Goal: Navigation & Orientation: Find specific page/section

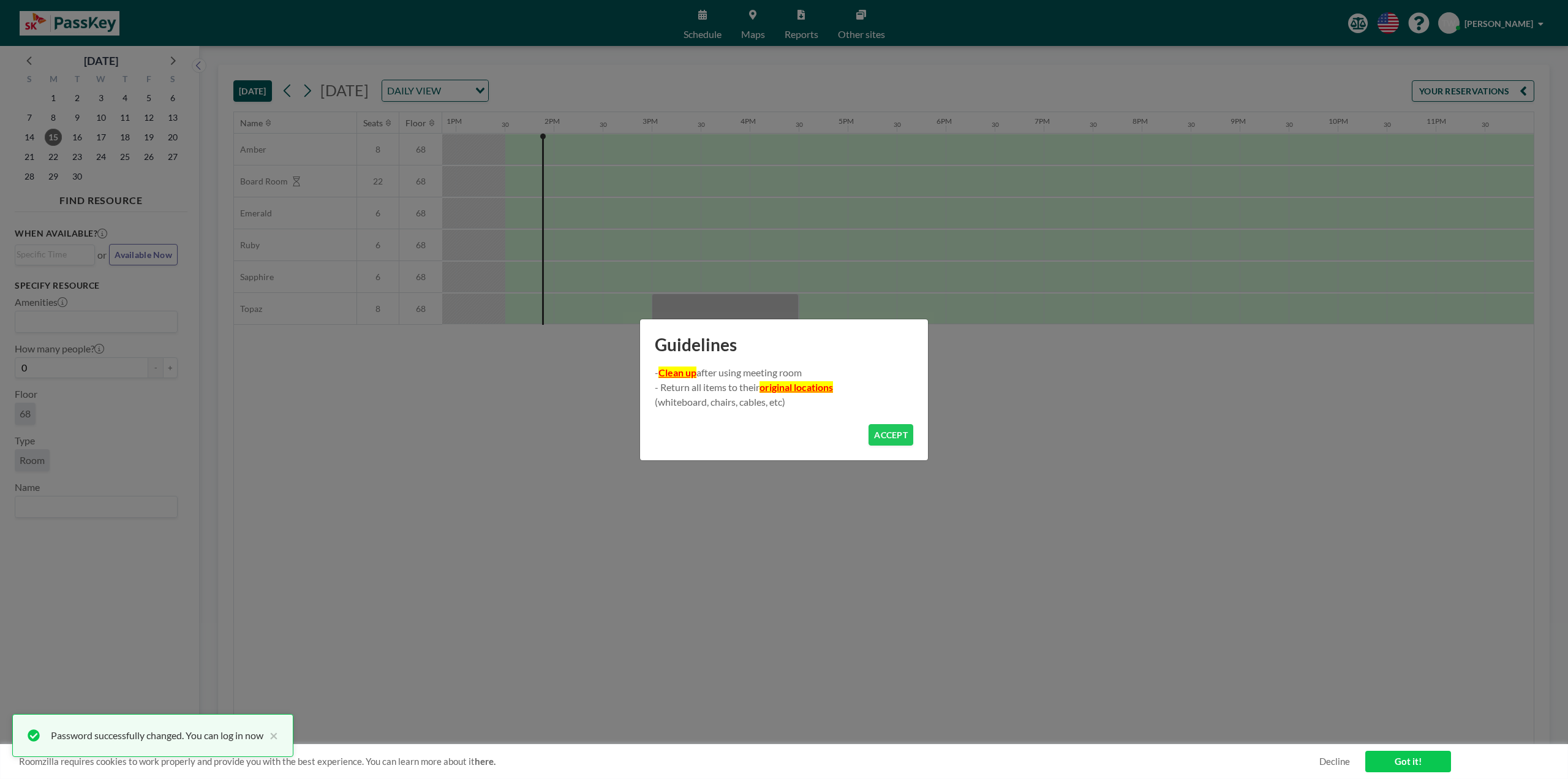
scroll to position [0, 1262]
click at [900, 434] on button "ACCEPT" at bounding box center [891, 435] width 45 height 22
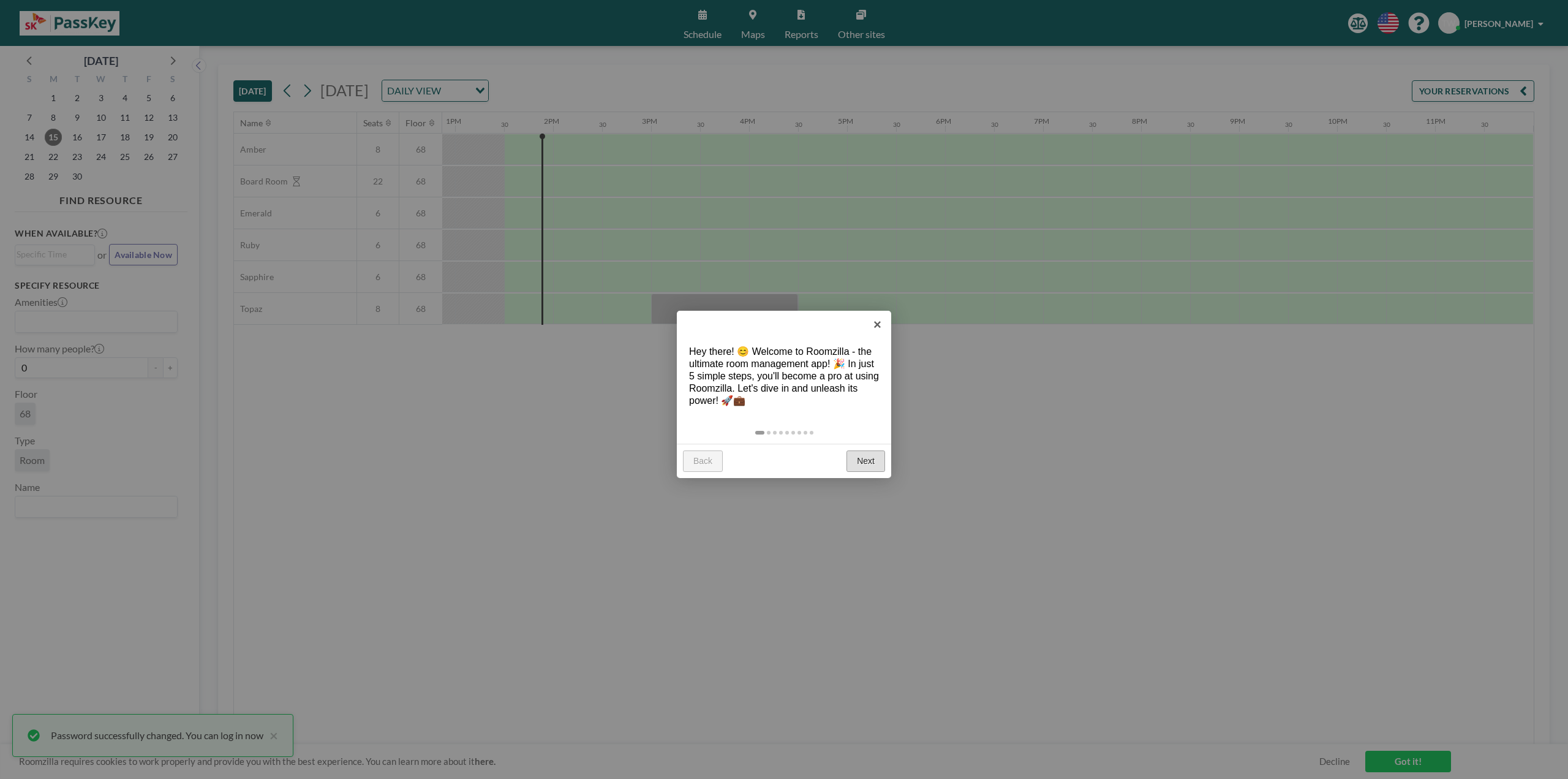
click at [867, 462] on link "Next" at bounding box center [865, 461] width 39 height 22
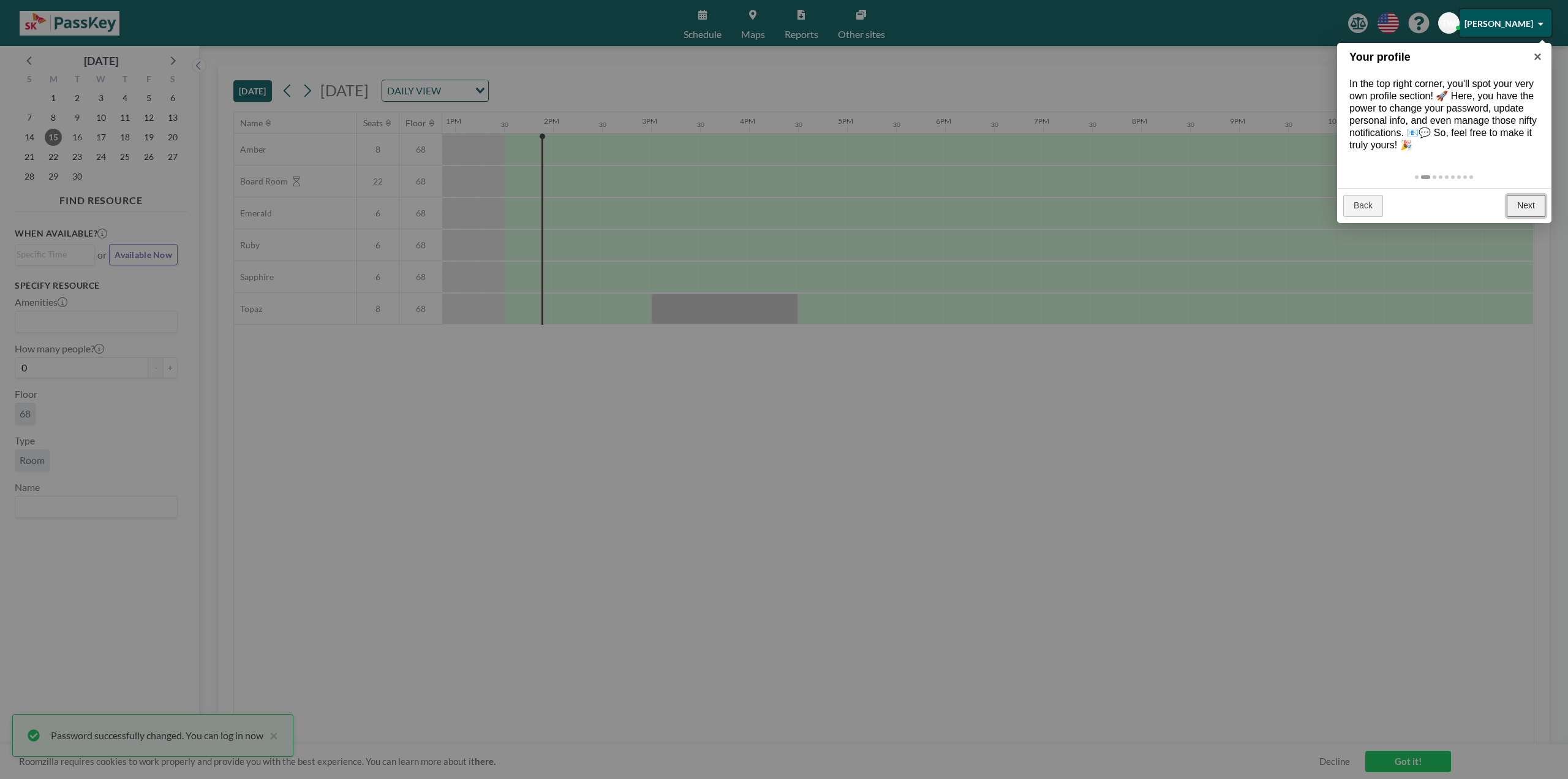
click at [1523, 209] on link "Next" at bounding box center [1526, 205] width 39 height 22
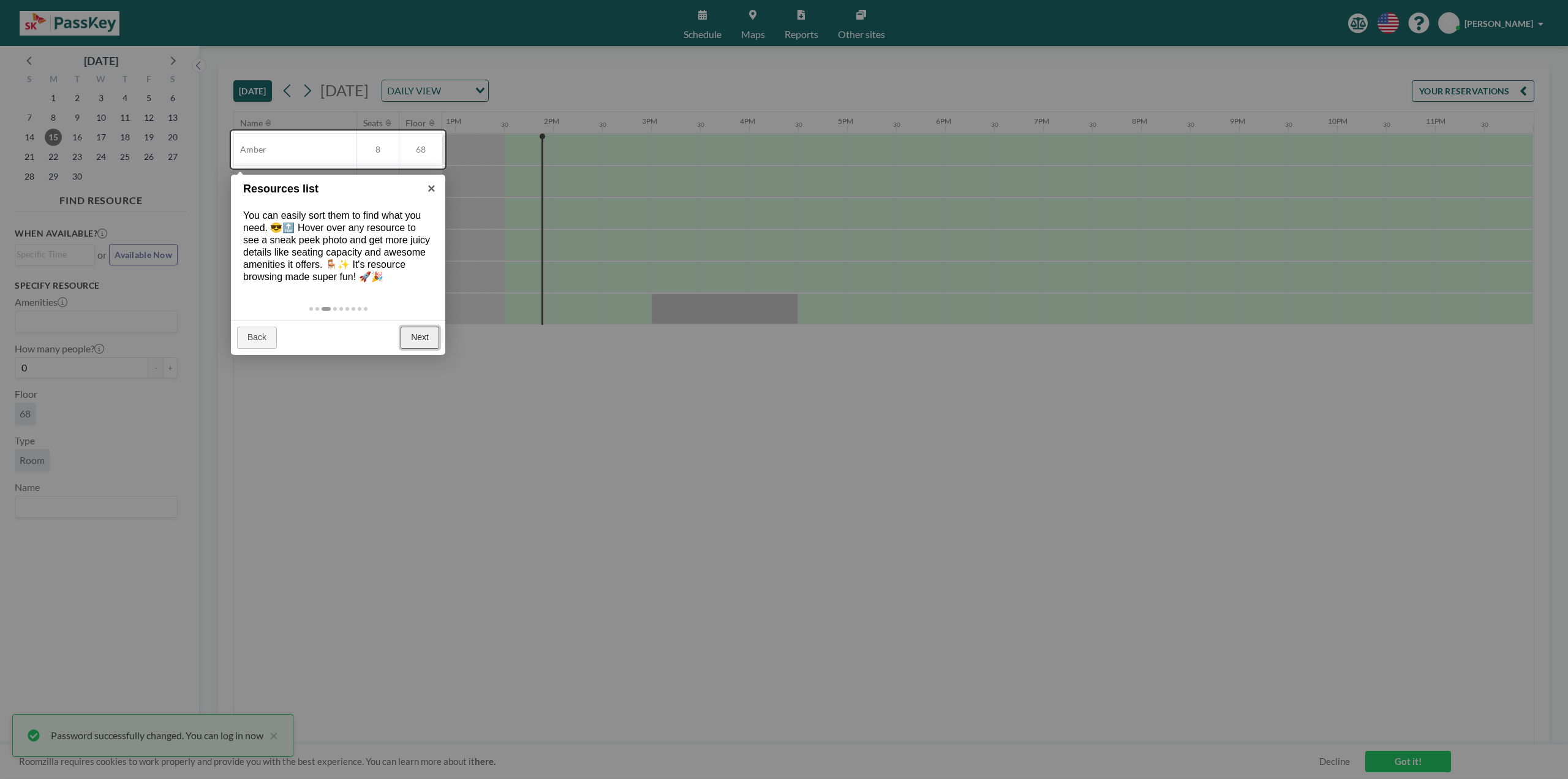
click at [421, 334] on link "Next" at bounding box center [420, 338] width 39 height 22
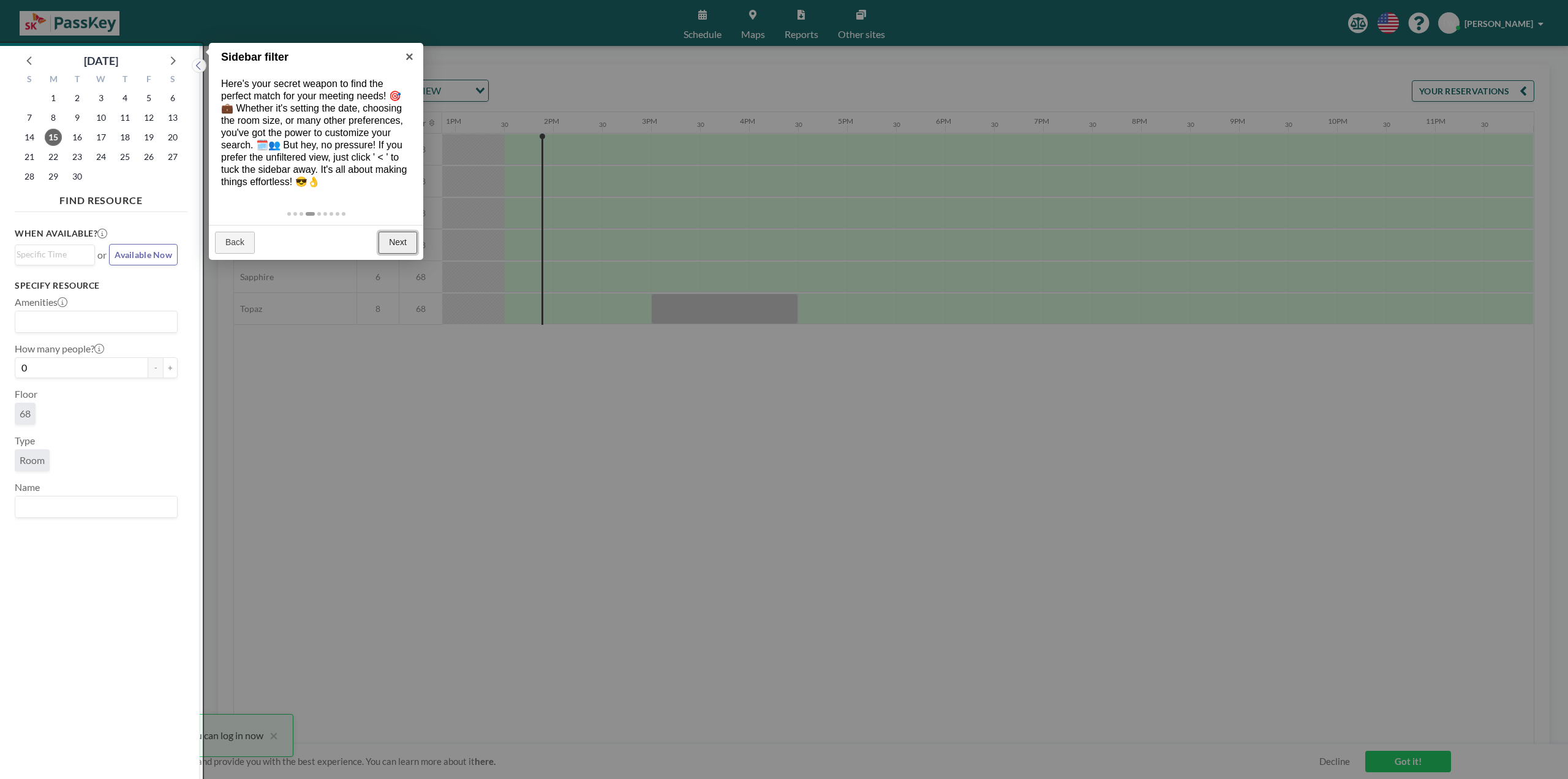
scroll to position [3, 0]
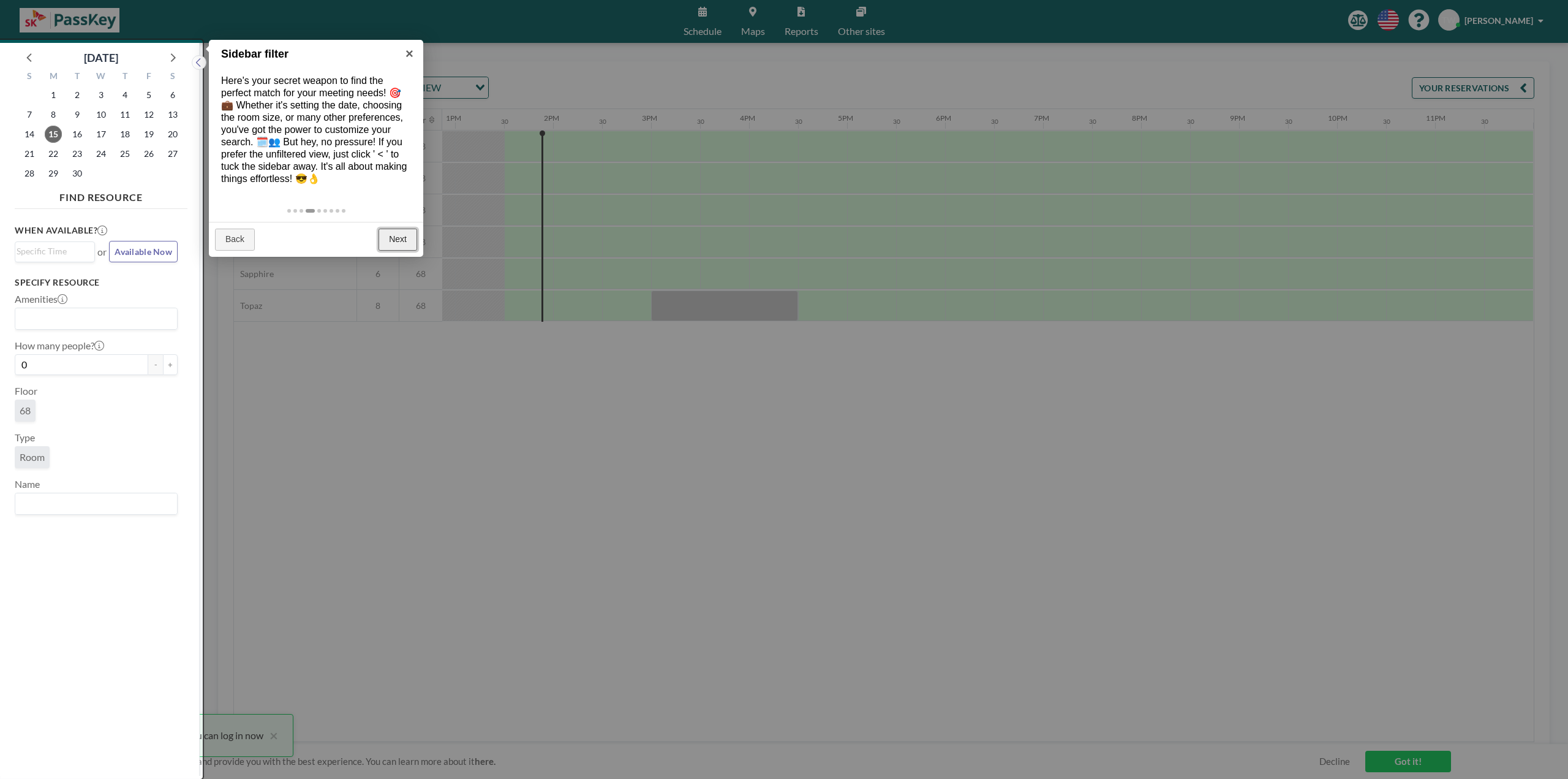
click at [397, 239] on link "Next" at bounding box center [398, 239] width 39 height 22
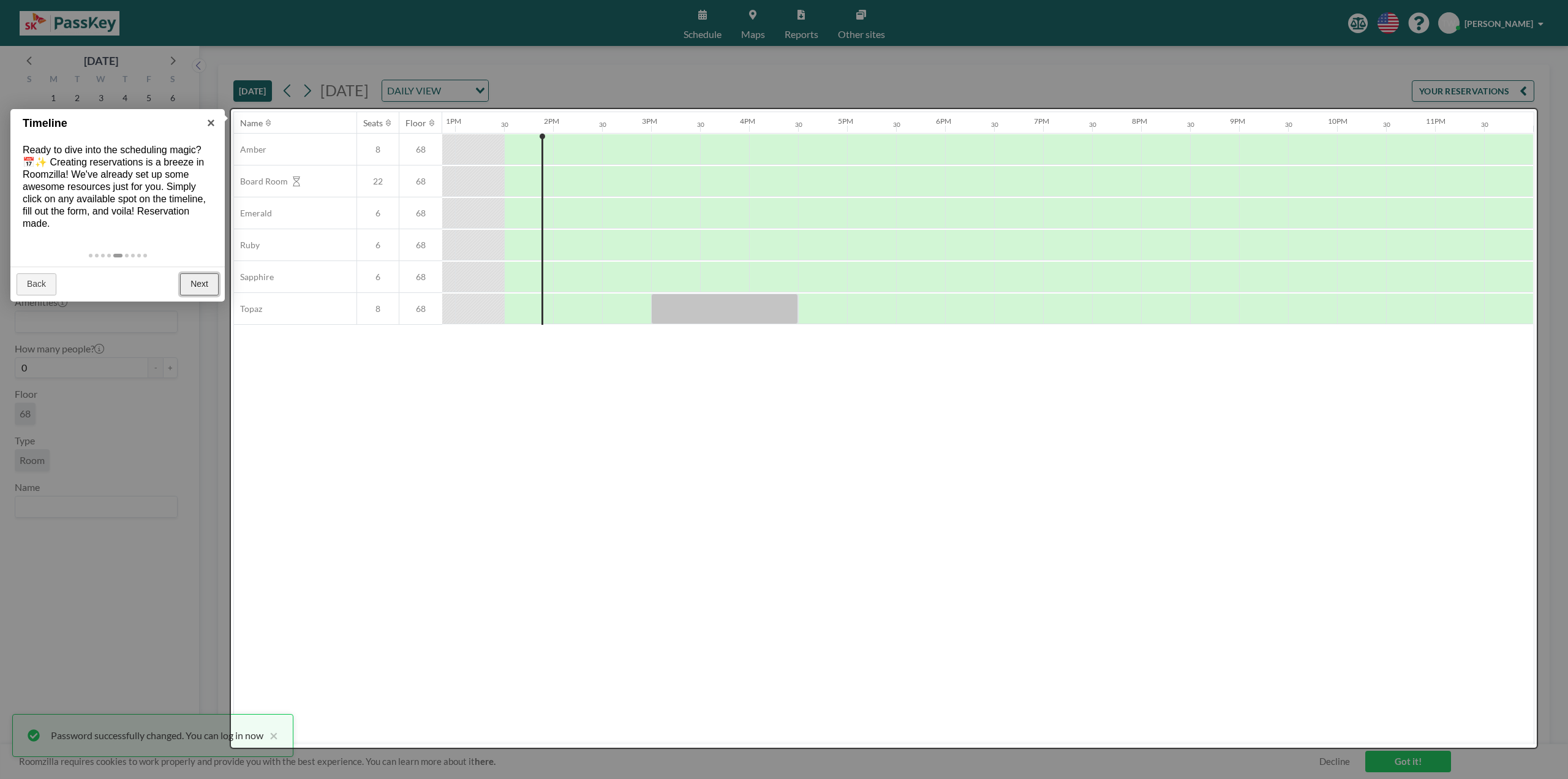
click at [206, 287] on link "Next" at bounding box center [199, 284] width 39 height 22
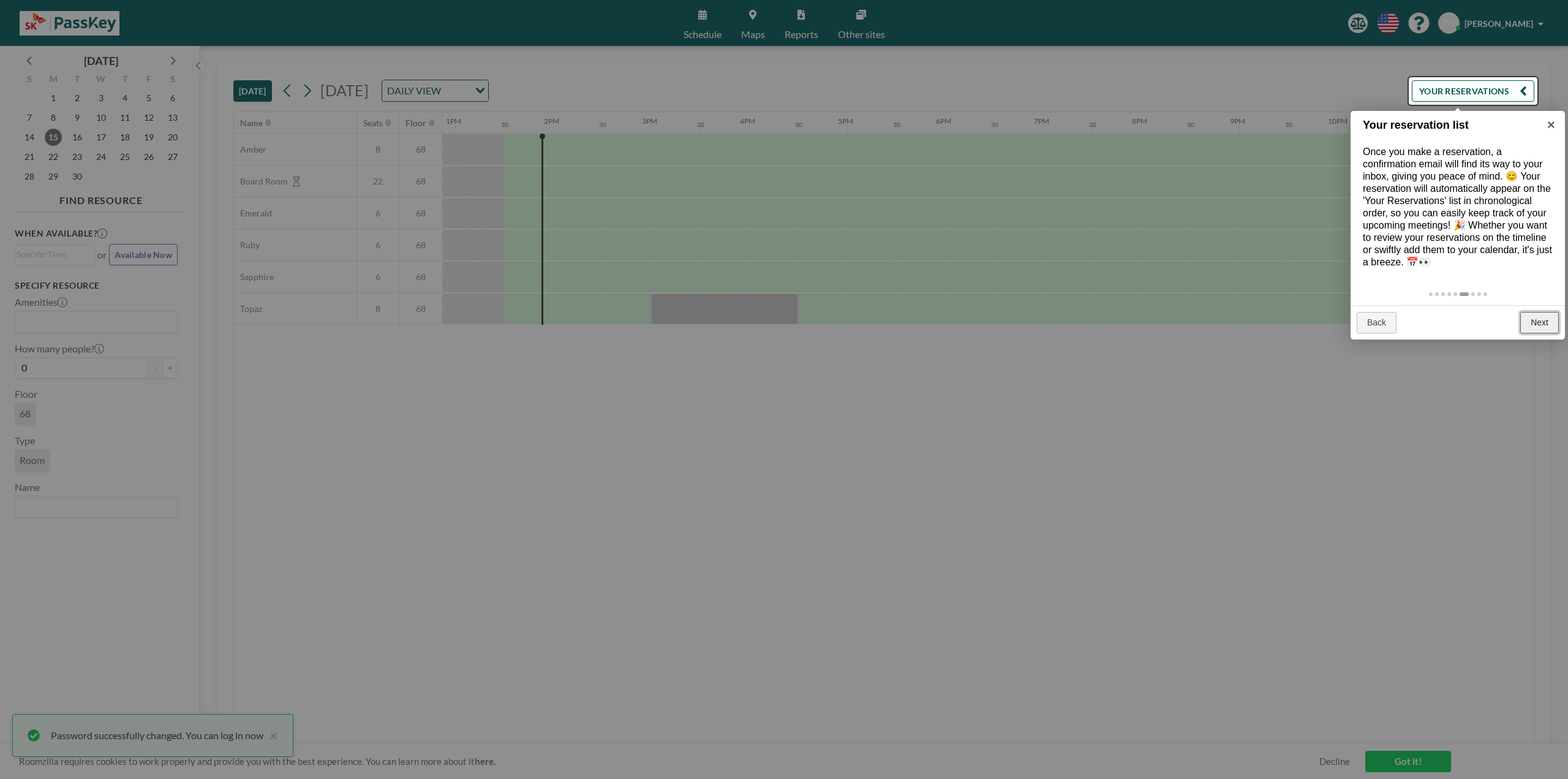
click at [1539, 322] on link "Next" at bounding box center [1539, 323] width 39 height 22
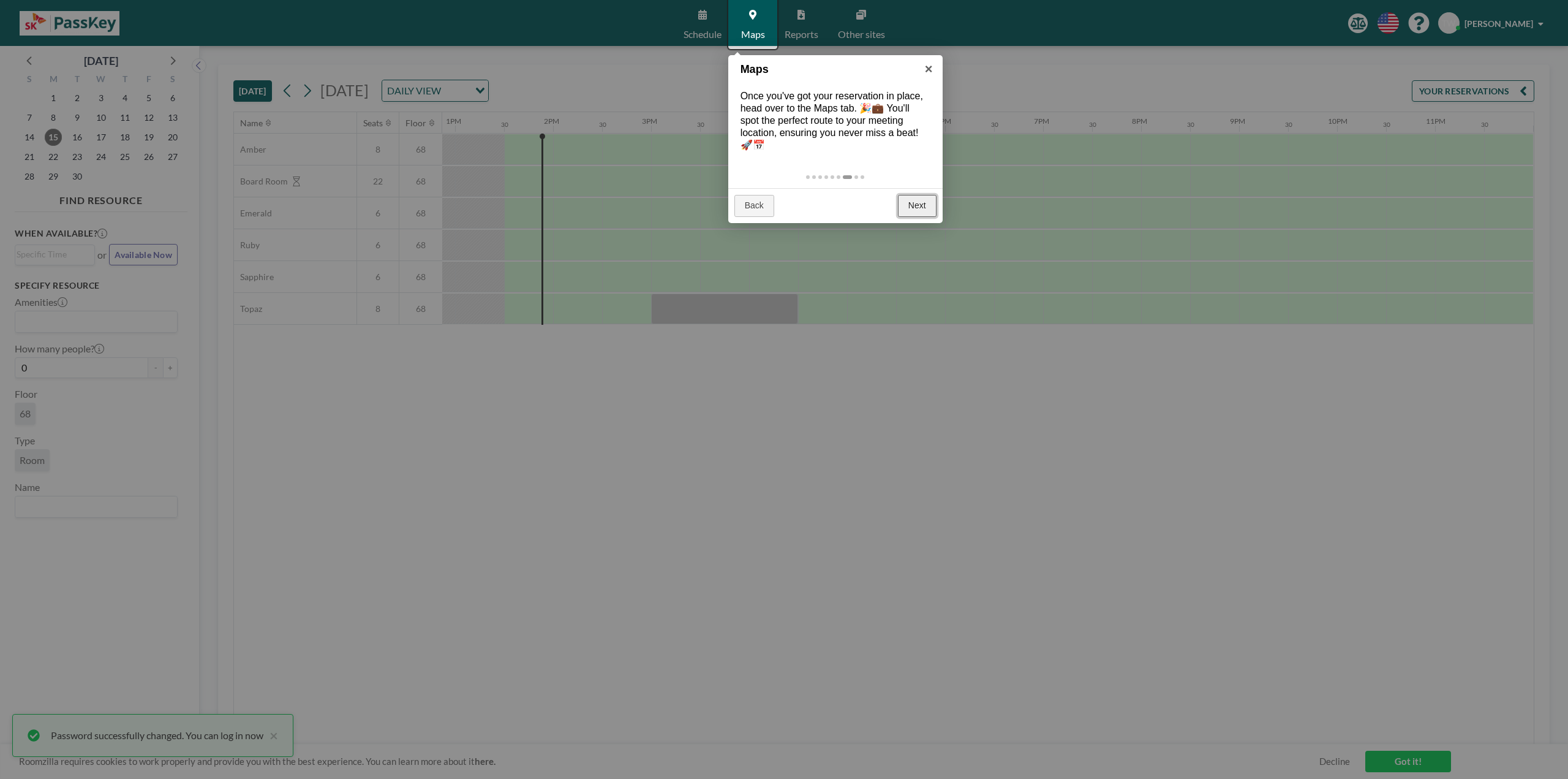
click at [913, 204] on link "Next" at bounding box center [917, 205] width 39 height 22
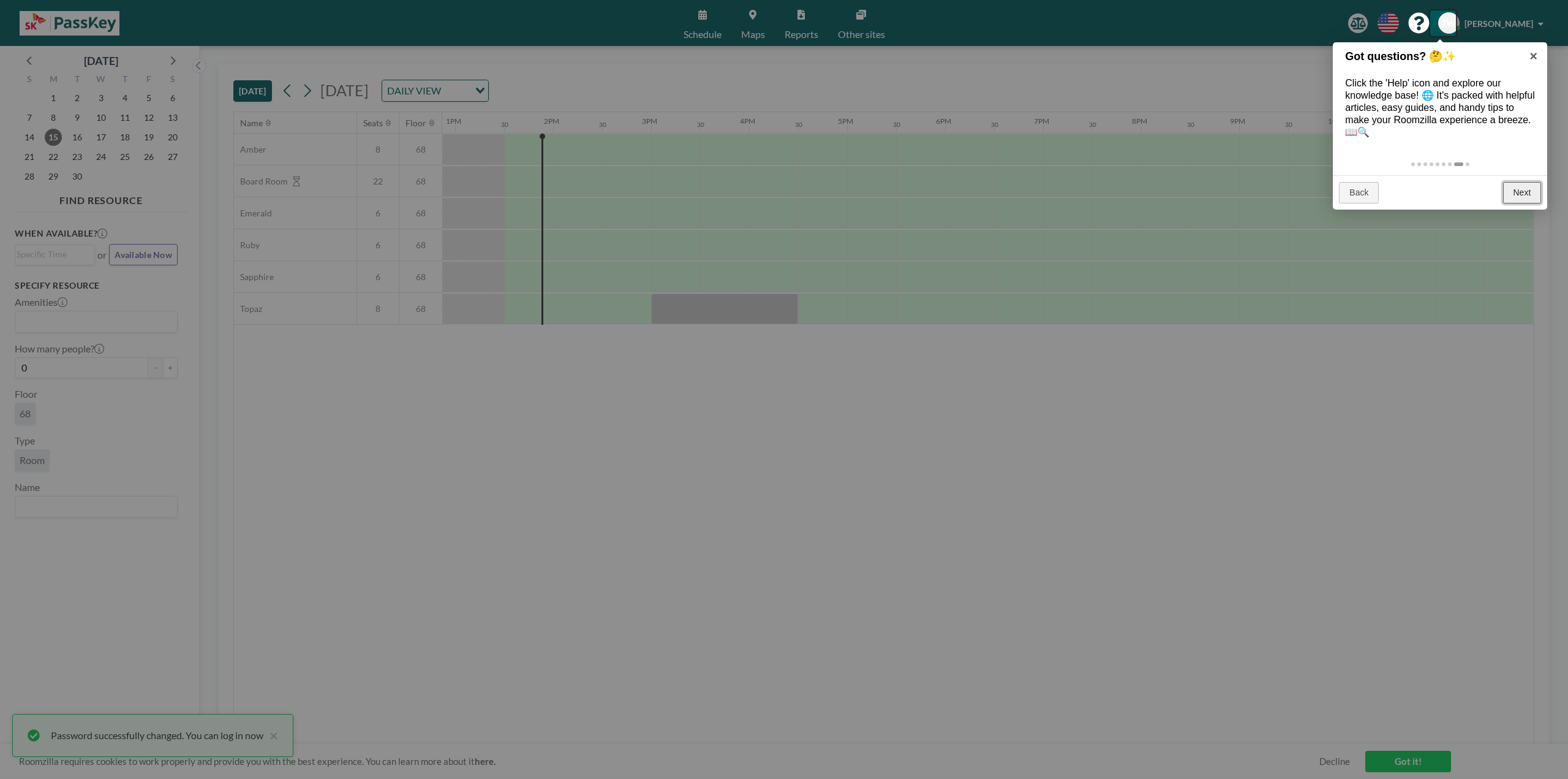
click at [1522, 194] on link "Next" at bounding box center [1522, 193] width 39 height 22
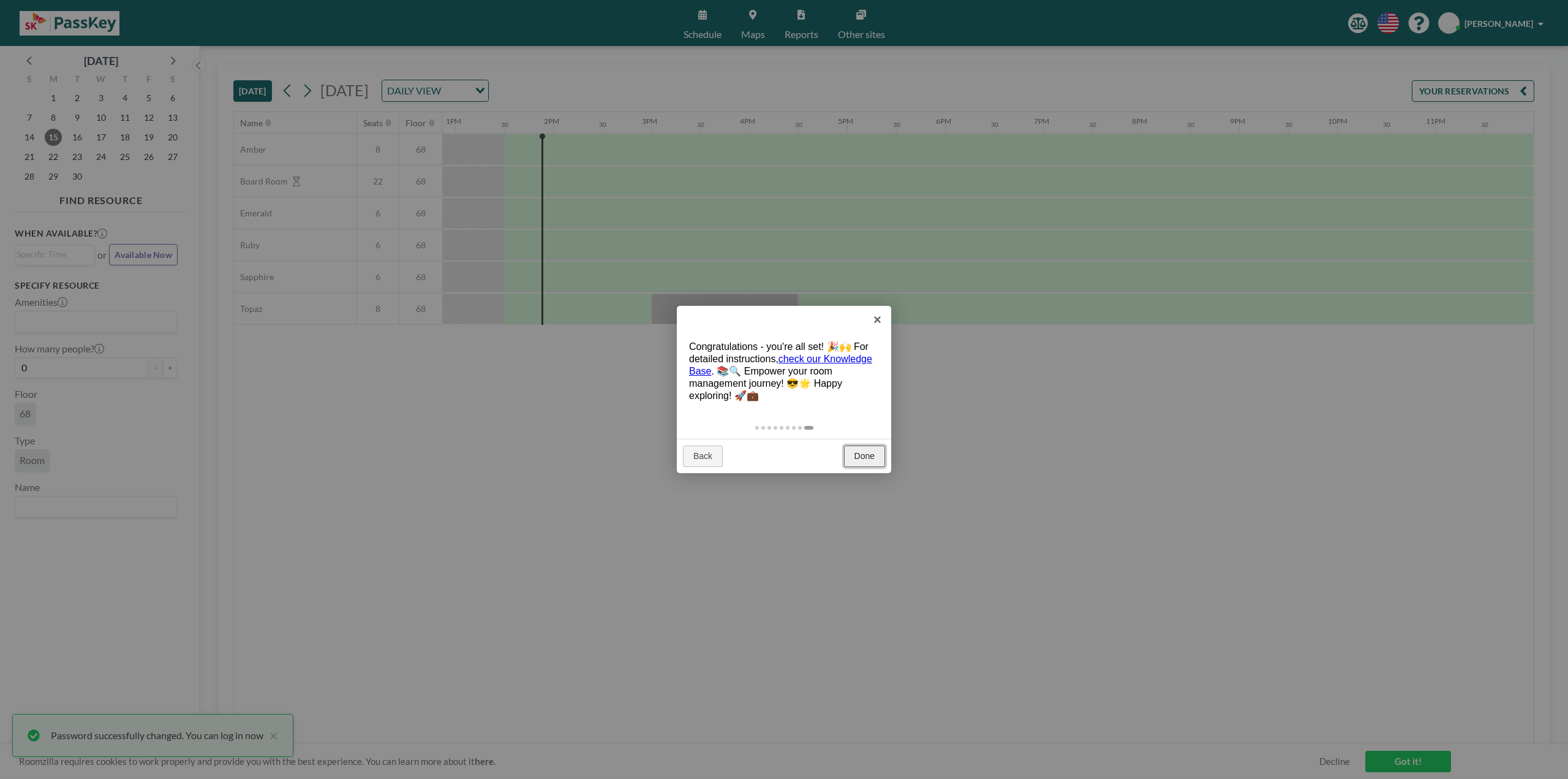
click at [876, 464] on link "Done" at bounding box center [865, 456] width 41 height 22
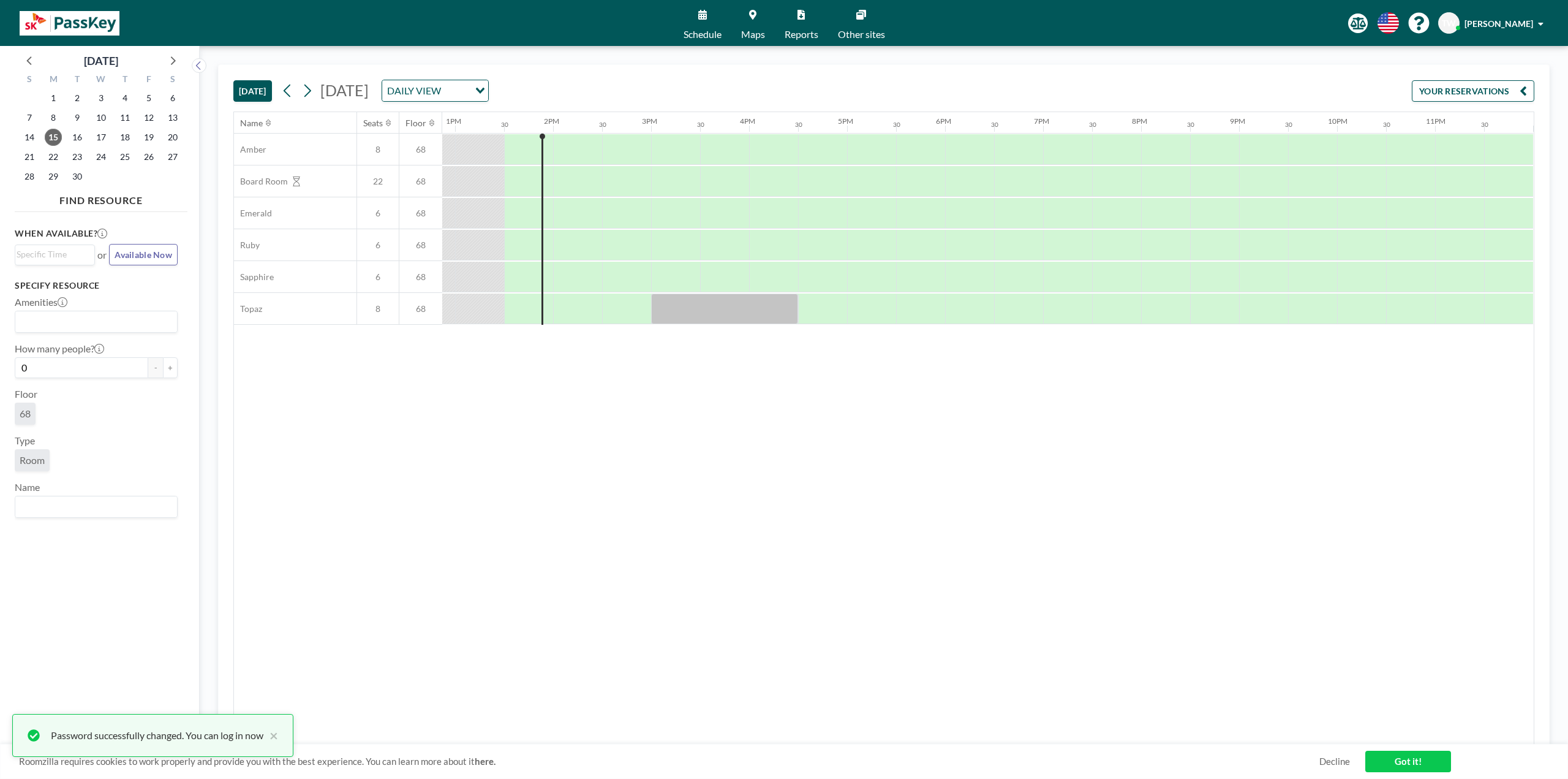
click at [754, 19] on icon at bounding box center [753, 14] width 8 height 10
click at [474, 95] on div "DAILY VIEW" at bounding box center [428, 89] width 92 height 19
click at [573, 126] on li "WEEKLY VIEW" at bounding box center [585, 130] width 105 height 18
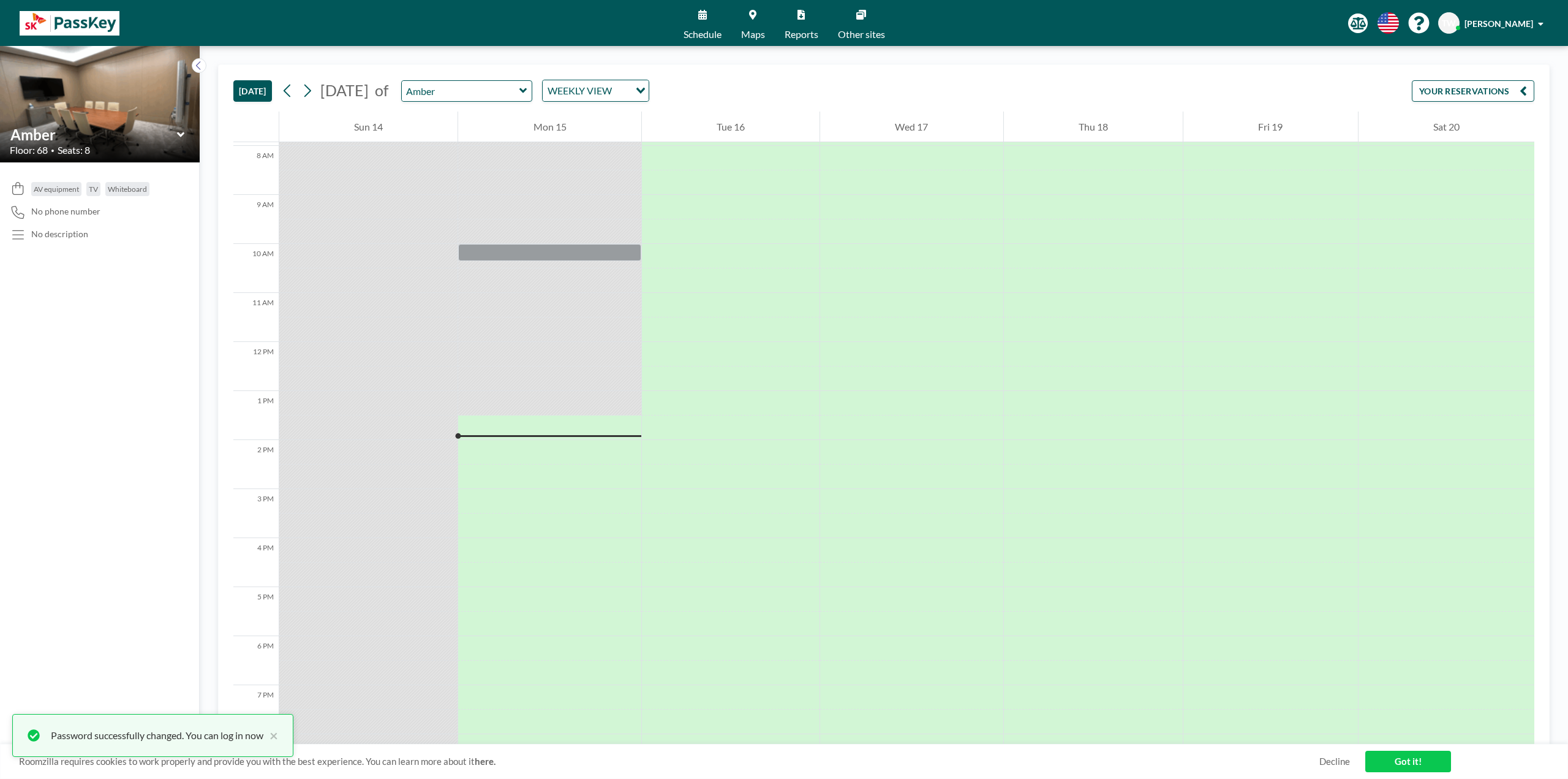
scroll to position [580, 0]
